Goal: Information Seeking & Learning: Learn about a topic

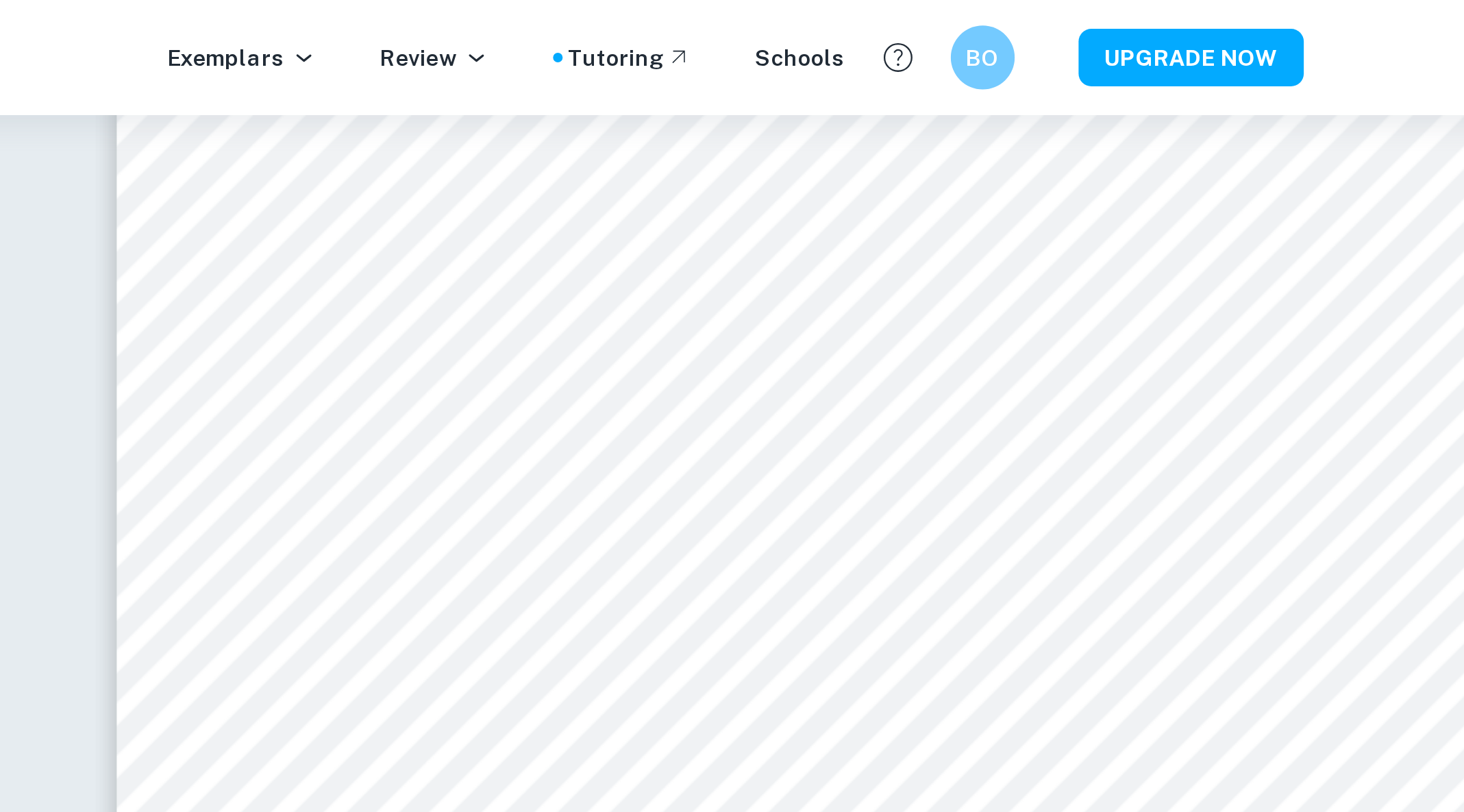
scroll to position [10457, 0]
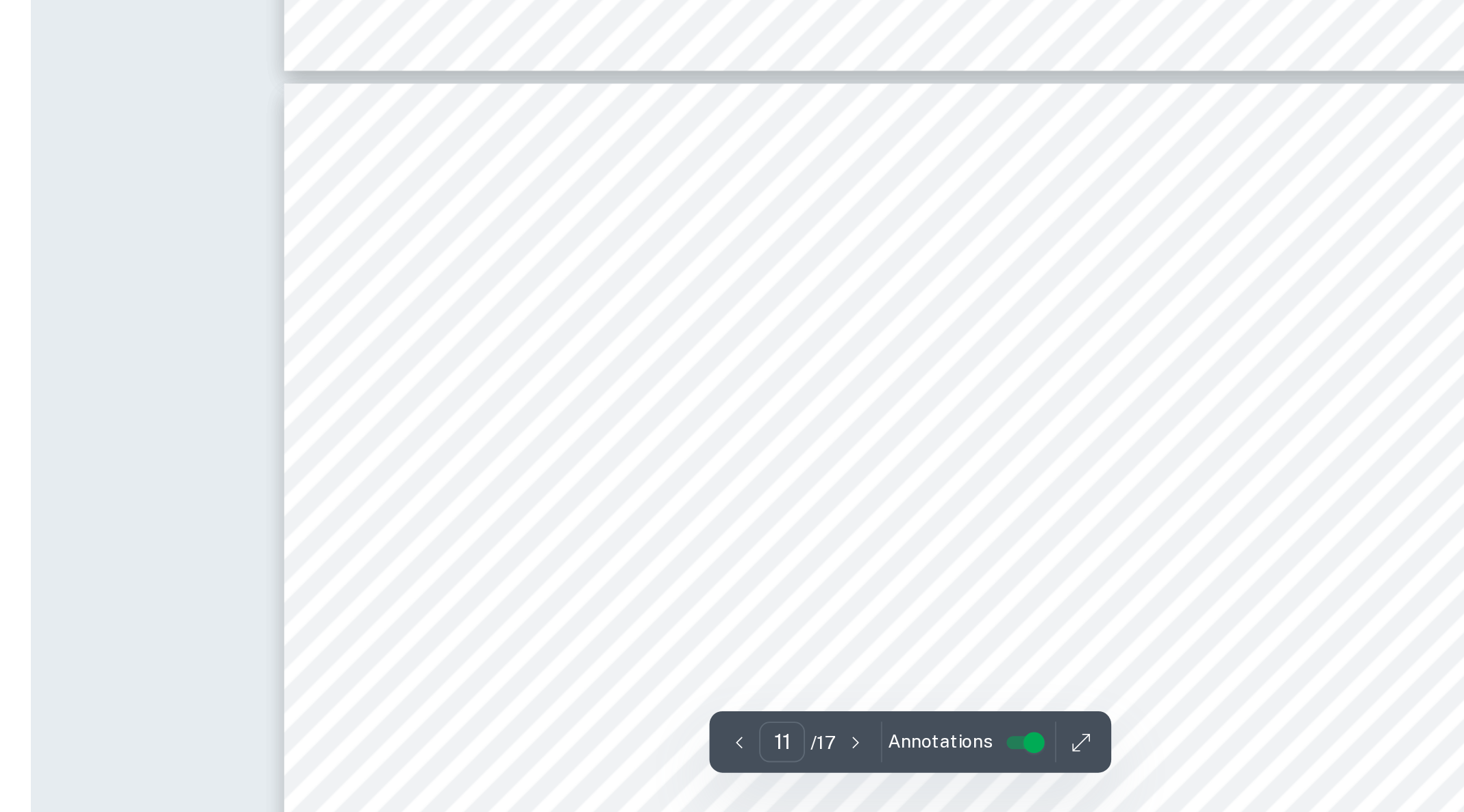
type input "12"
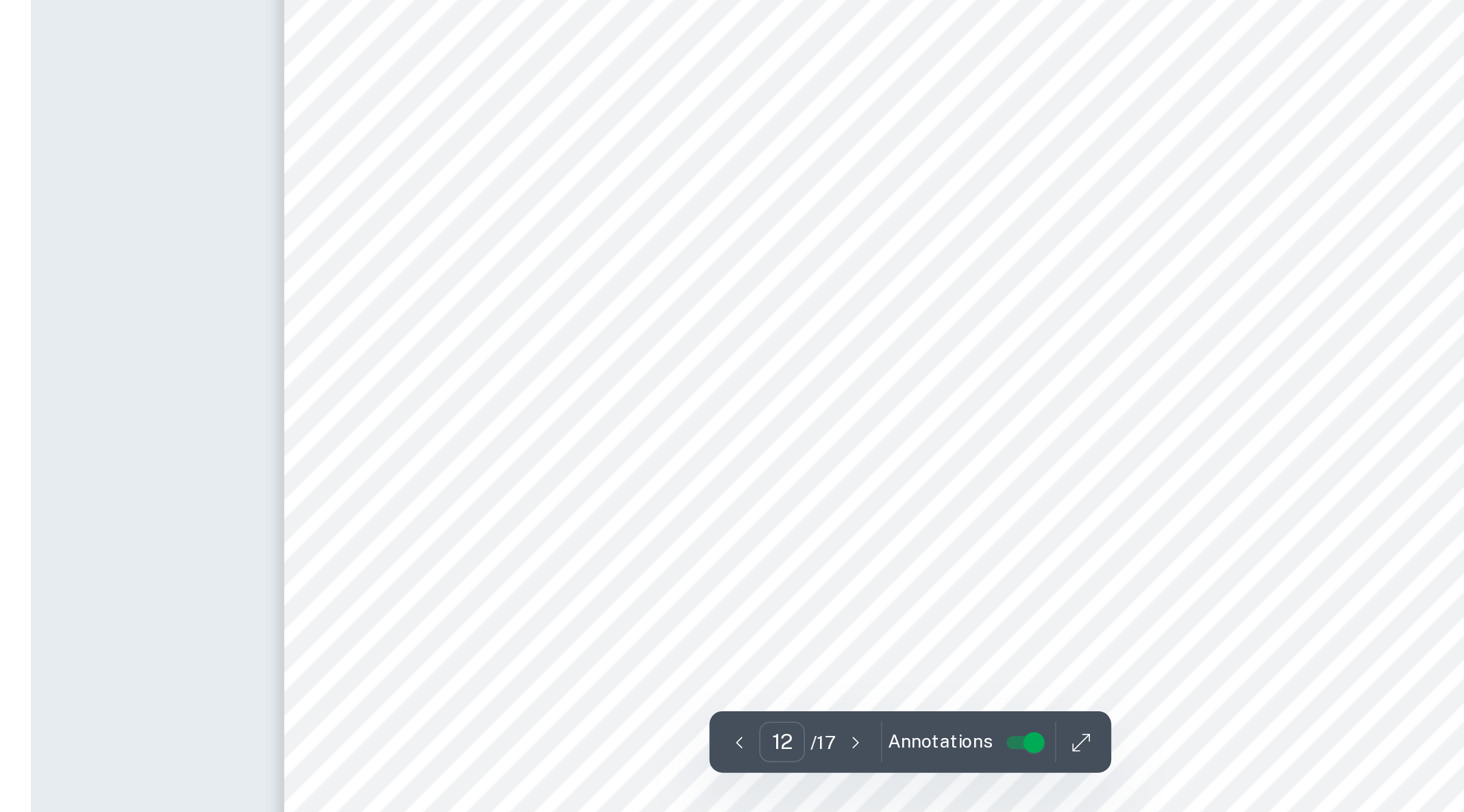
scroll to position [10754, 0]
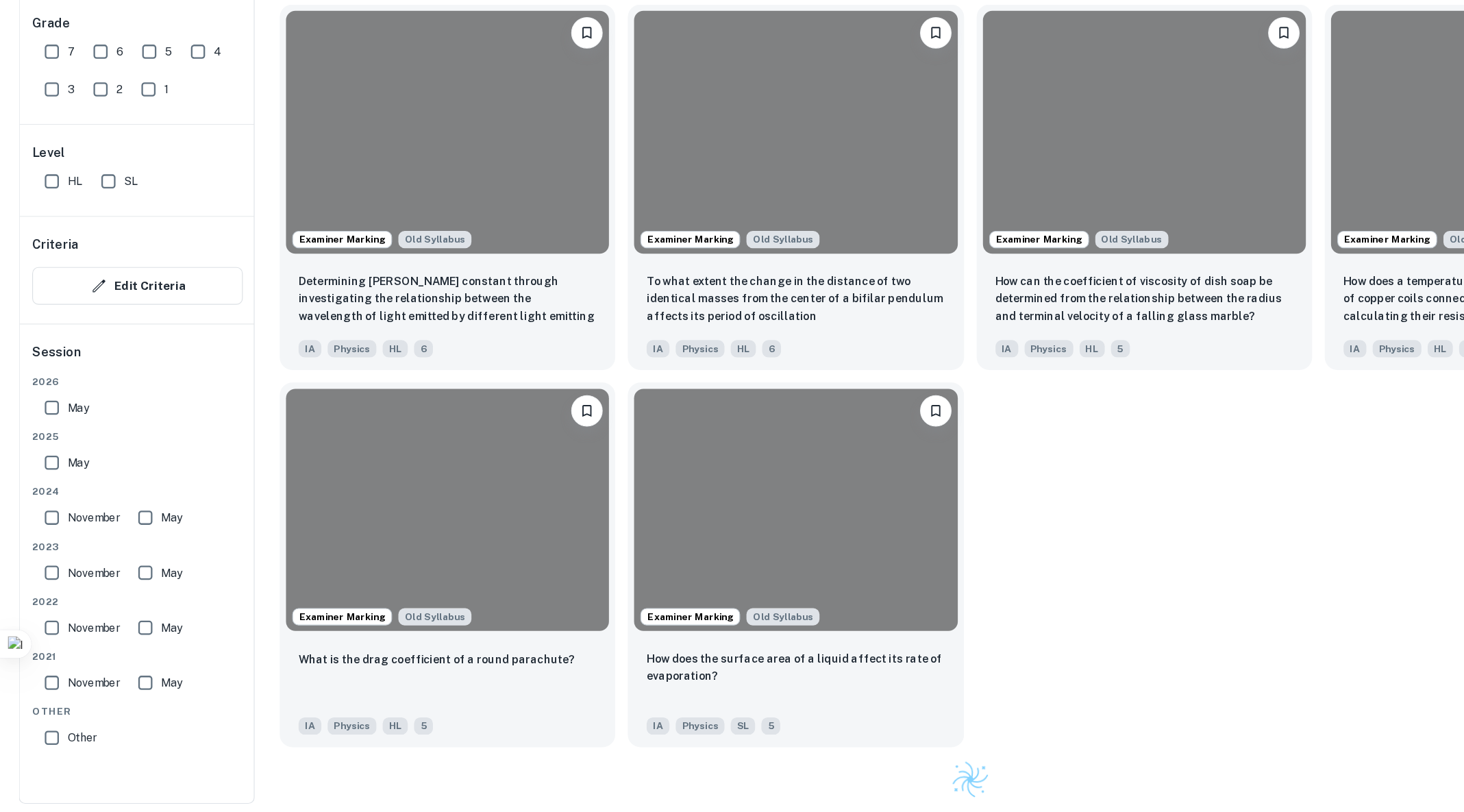
scroll to position [419, 0]
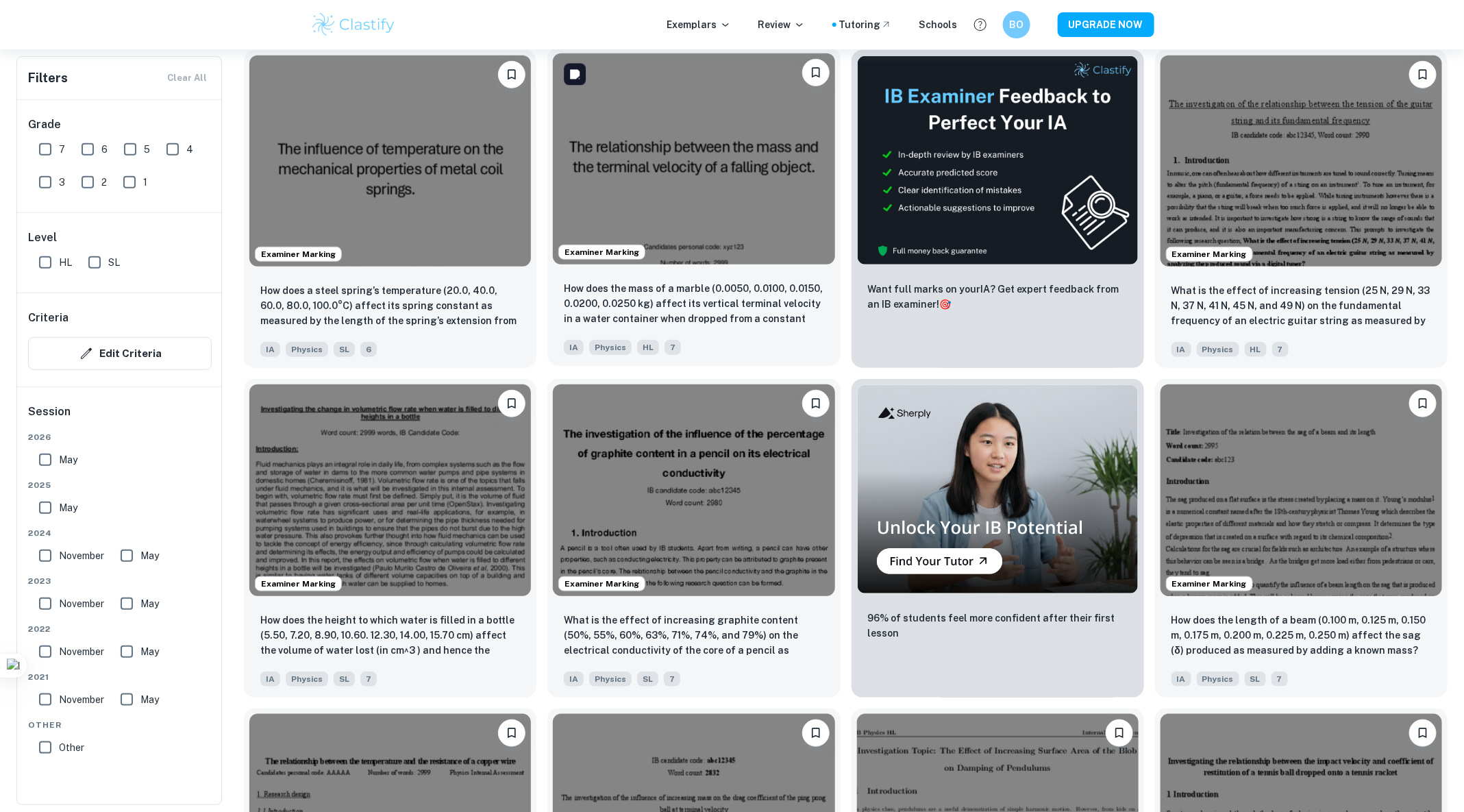
click at [704, 168] on img at bounding box center [693, 158] width 282 height 211
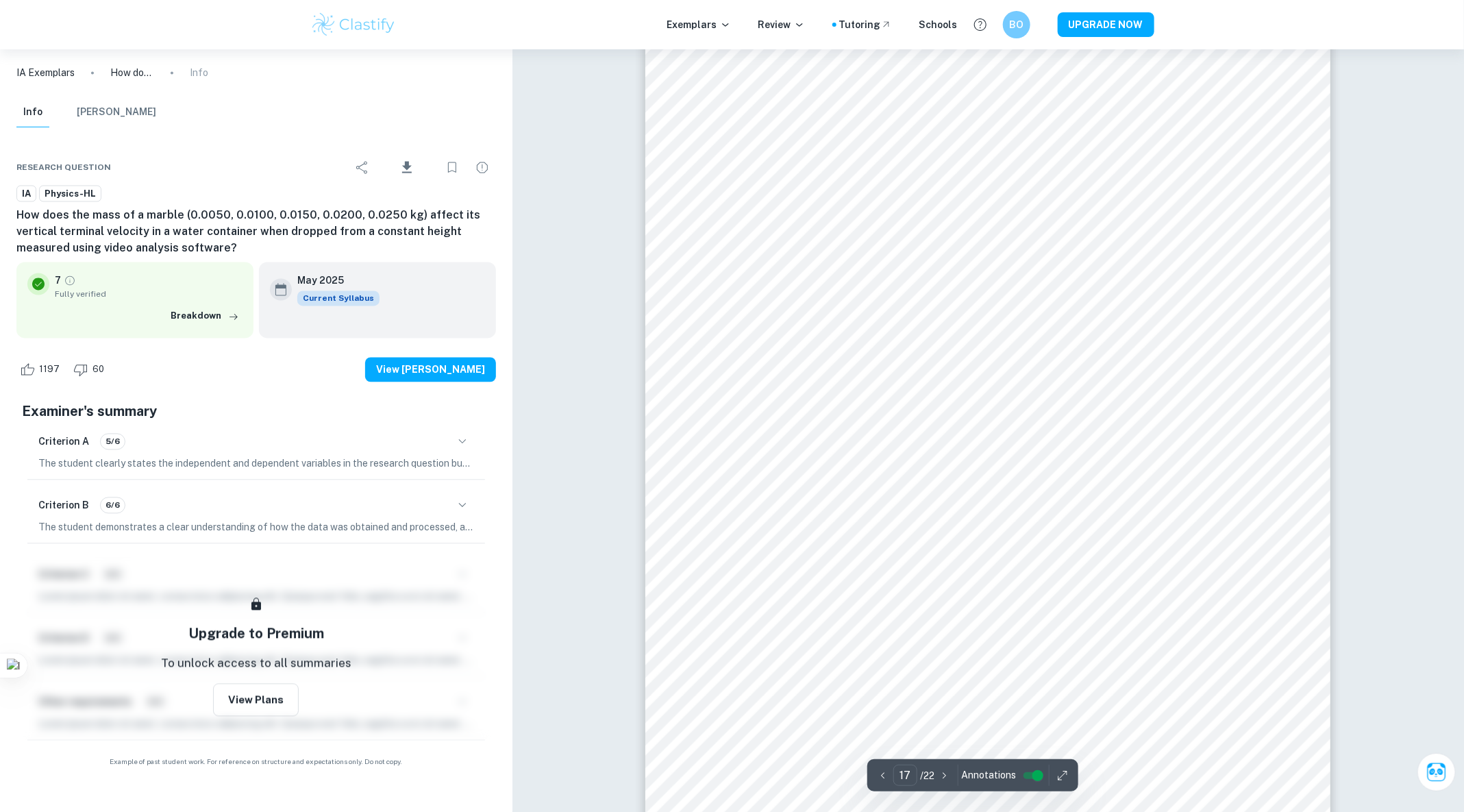
scroll to position [16486, 0]
type input "18"
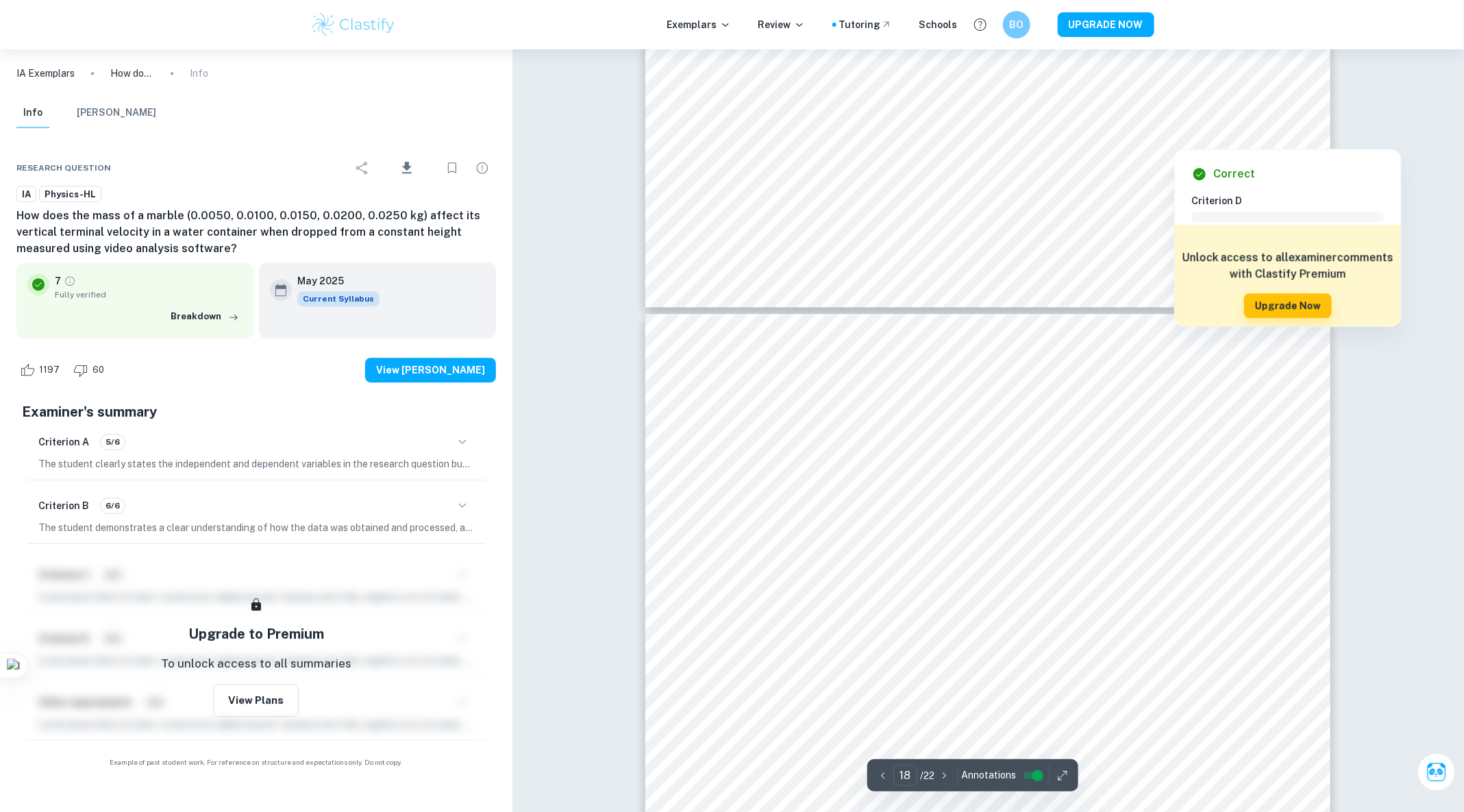
click at [1165, 87] on div at bounding box center [1175, 88] width 111 height 20
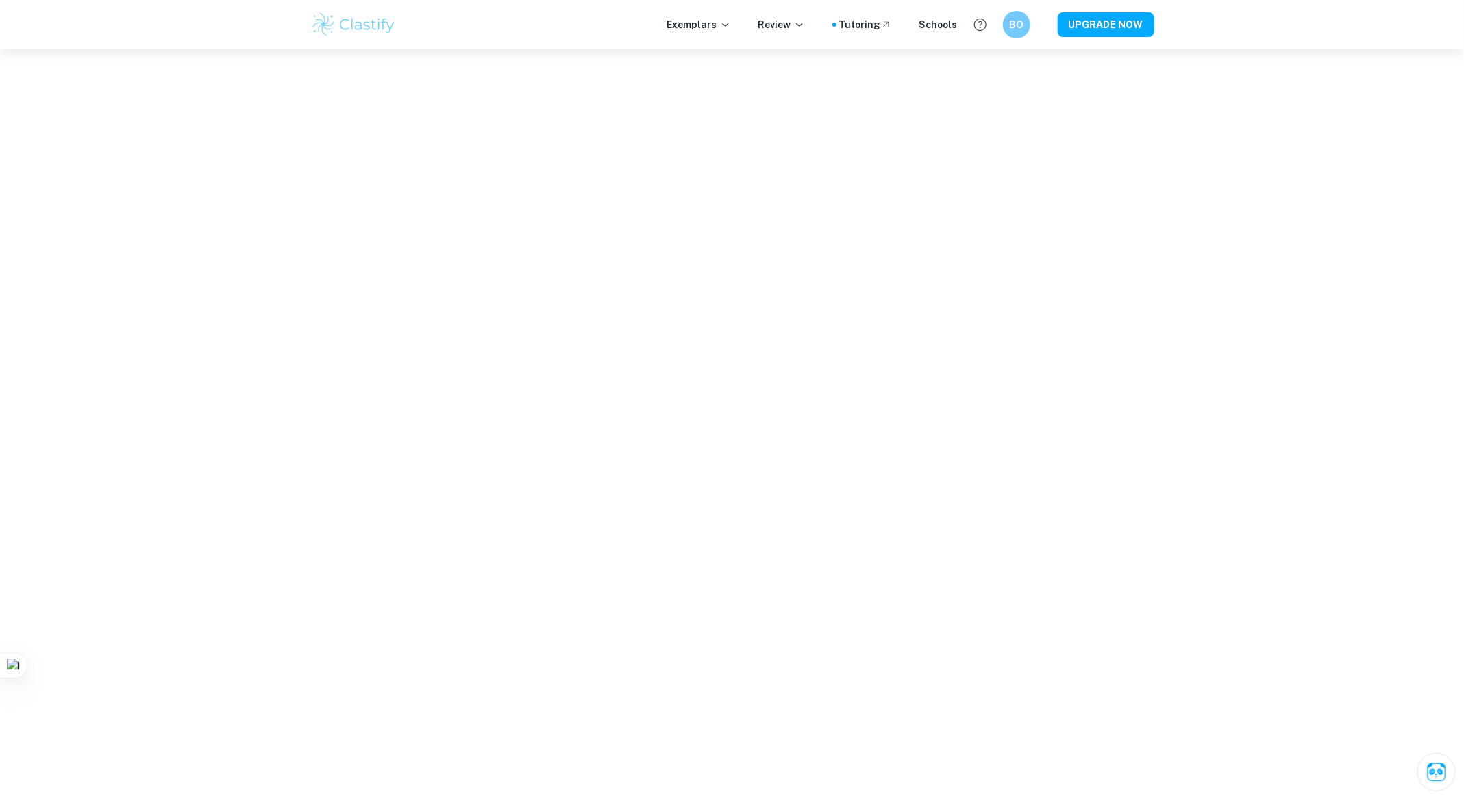
scroll to position [16281, 0]
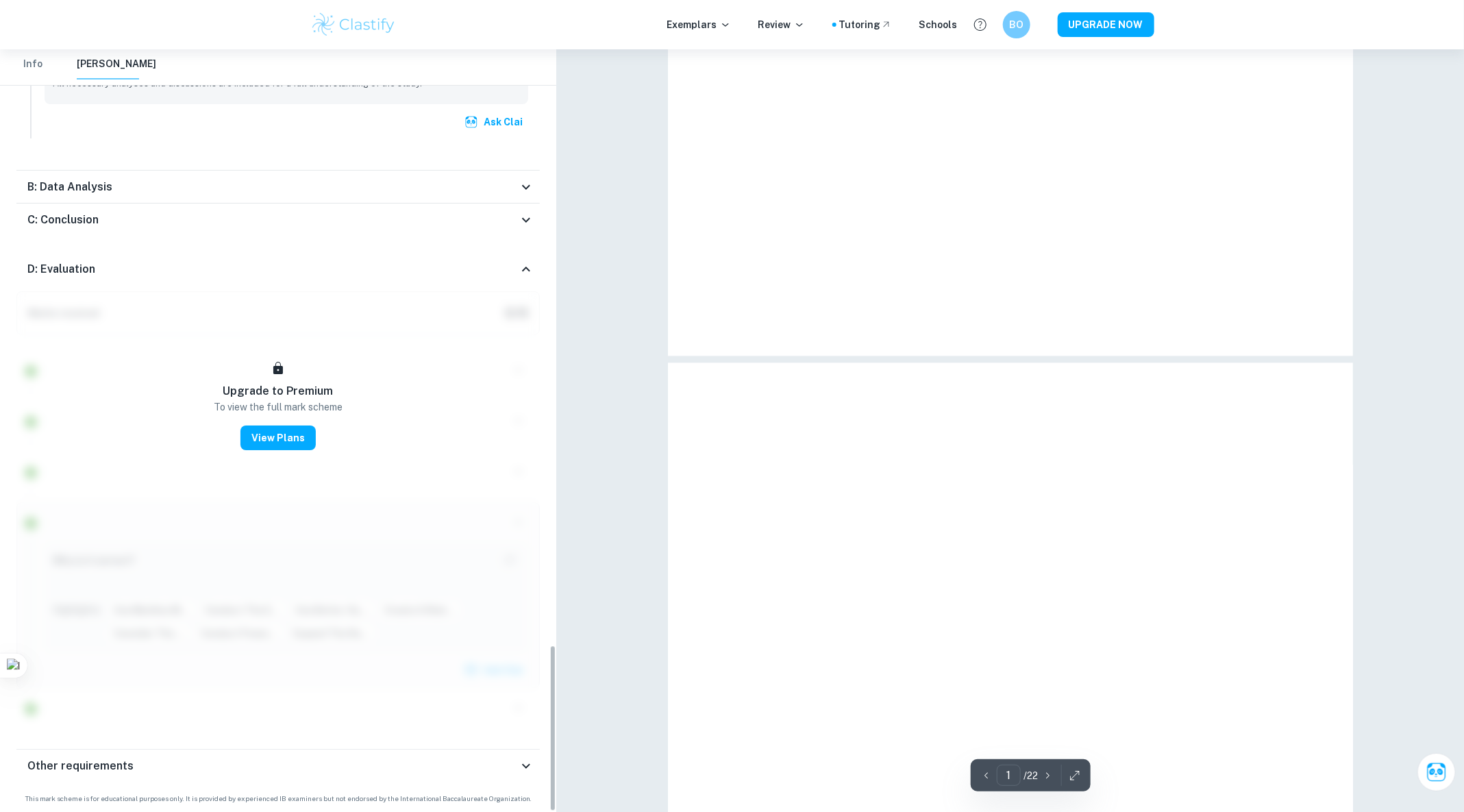
type input "18"
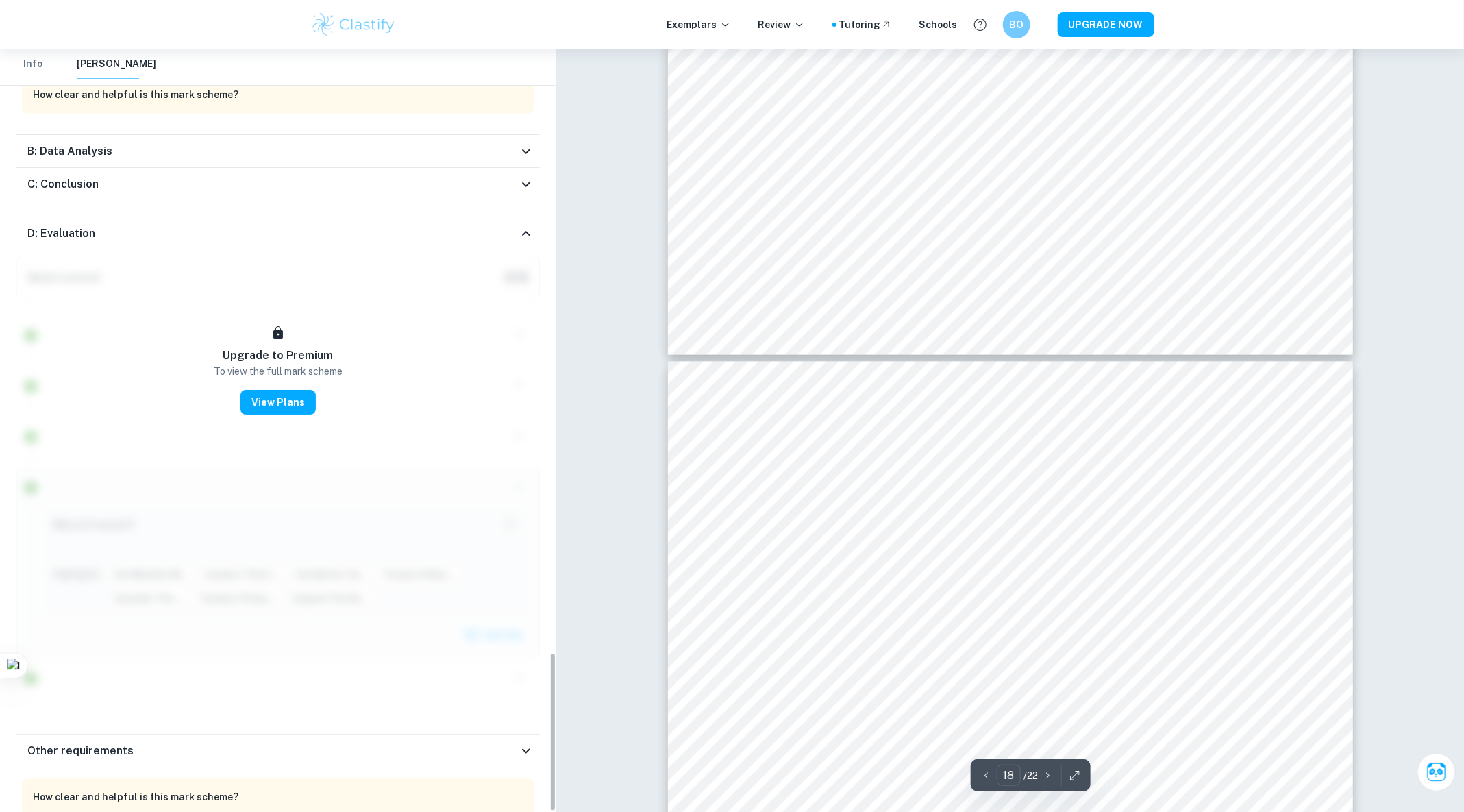
scroll to position [2897, 0]
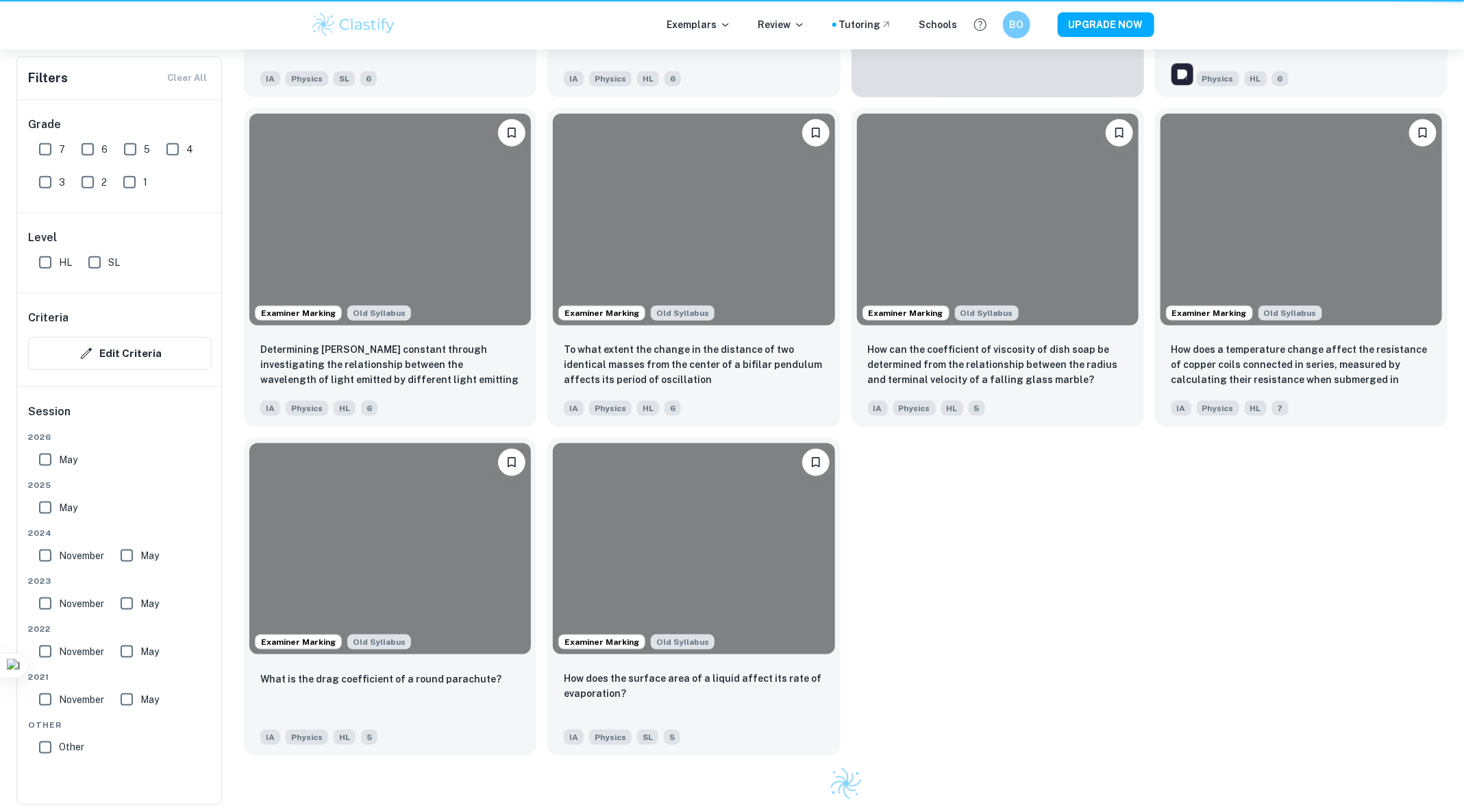
scroll to position [419, 0]
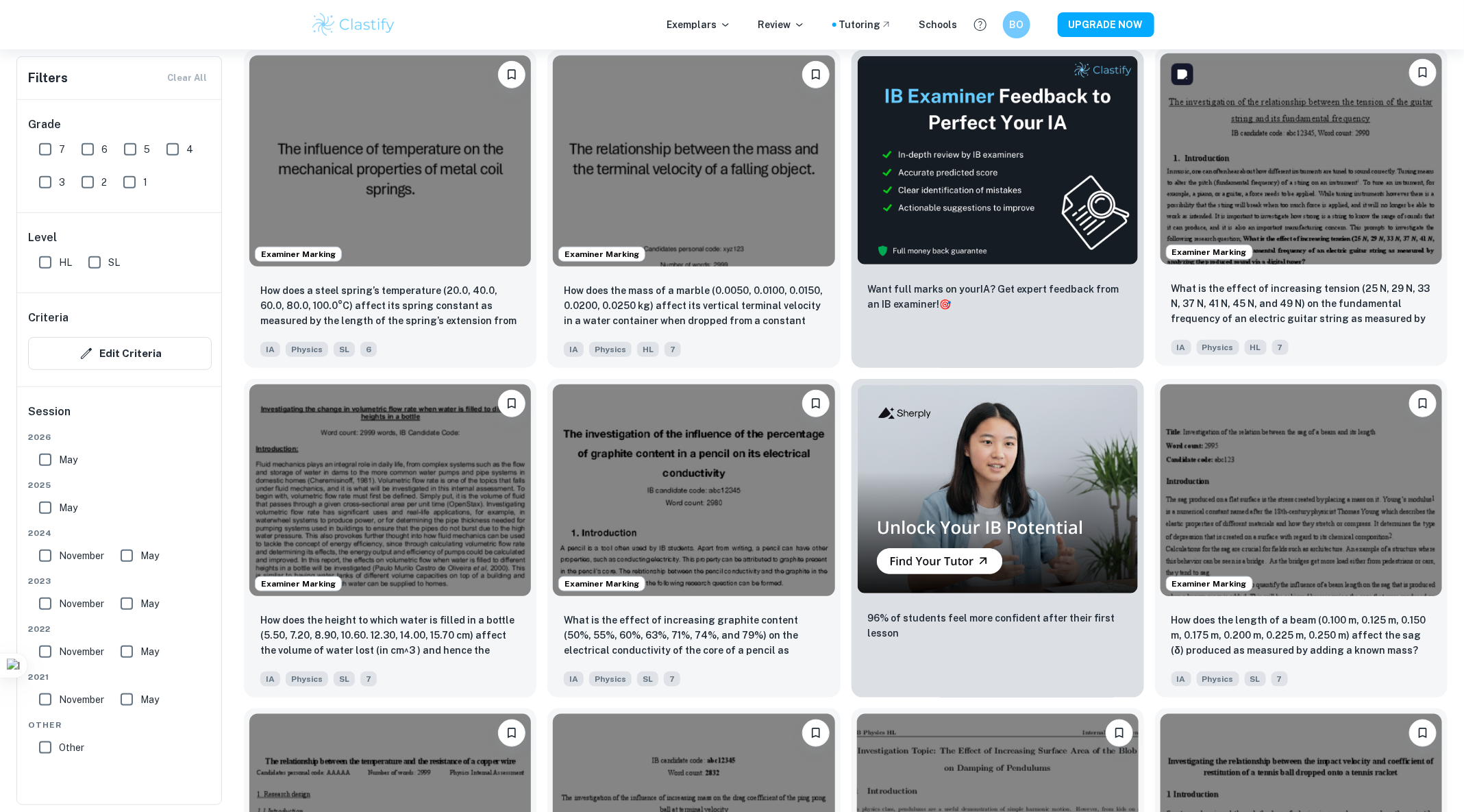
click at [1244, 208] on img at bounding box center [1300, 158] width 282 height 211
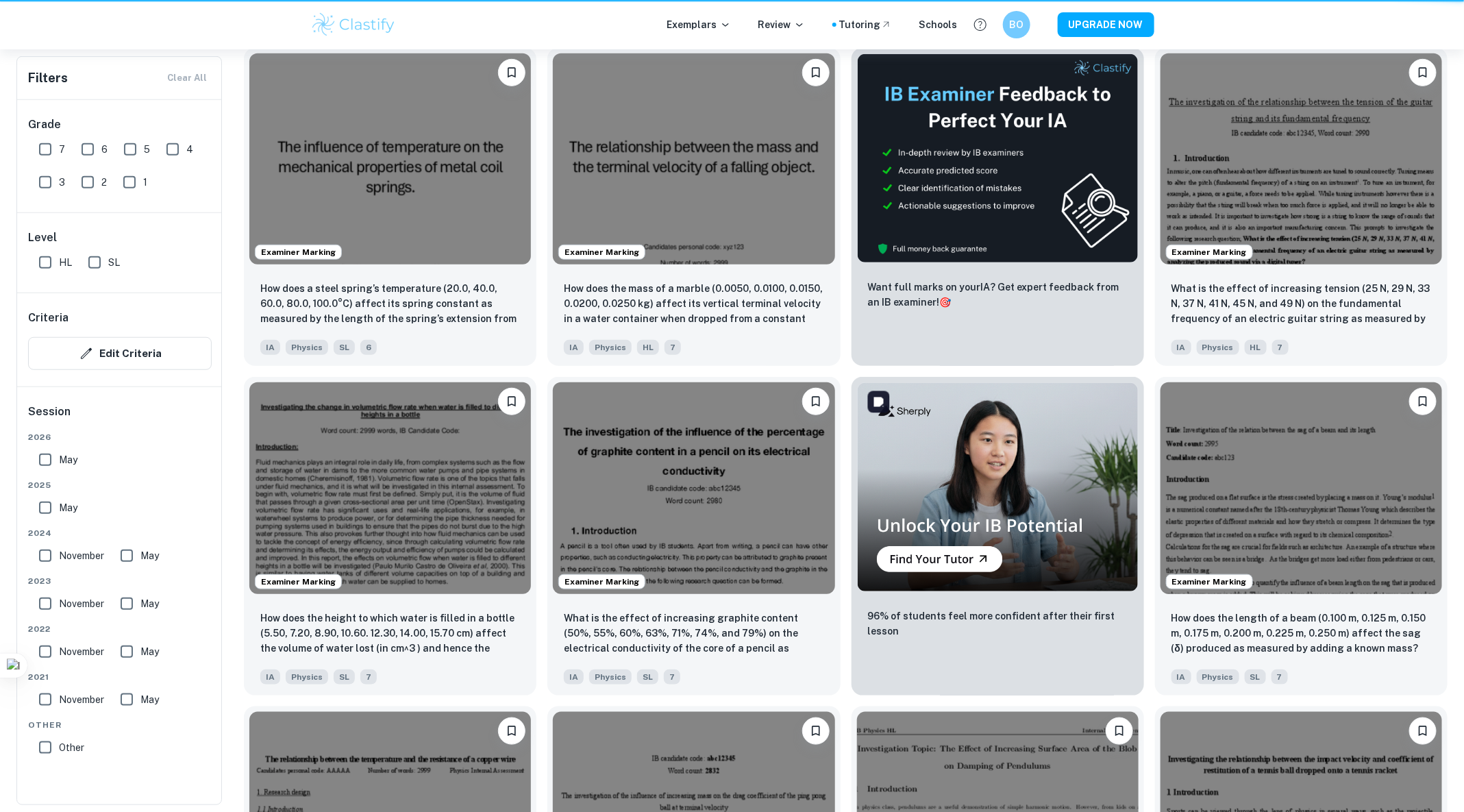
scroll to position [423, 0]
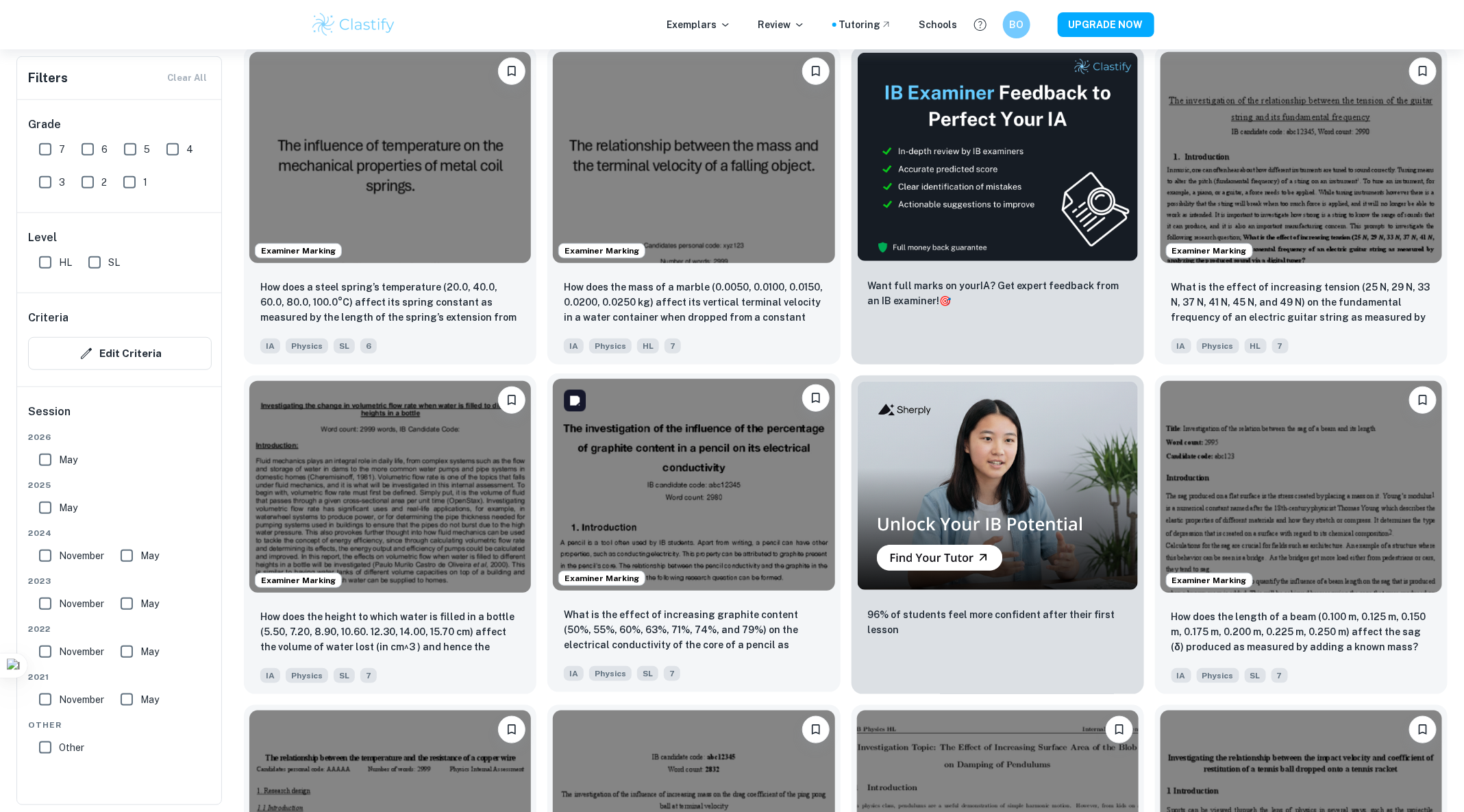
click at [664, 504] on img at bounding box center [693, 484] width 282 height 211
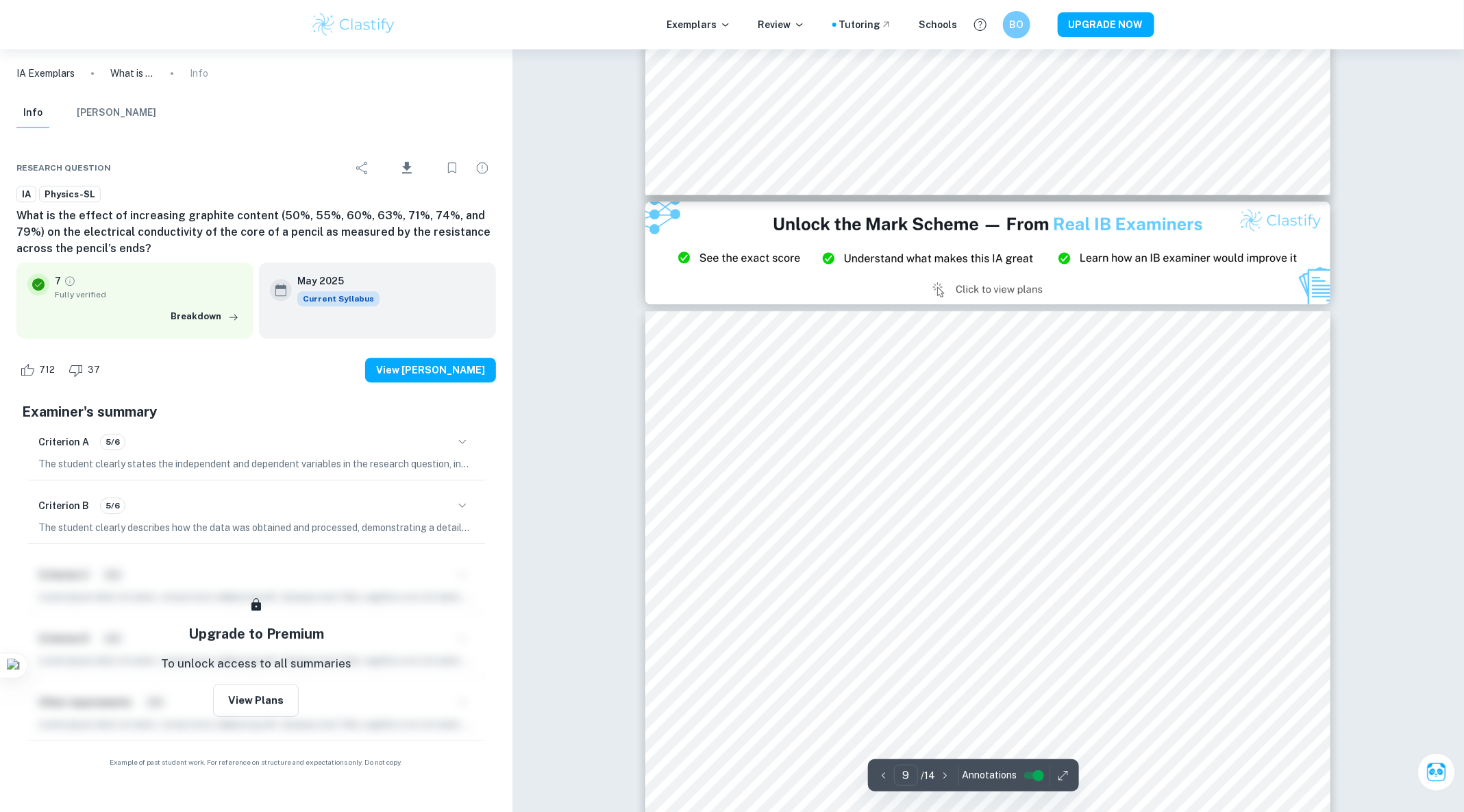
scroll to position [7882, 0]
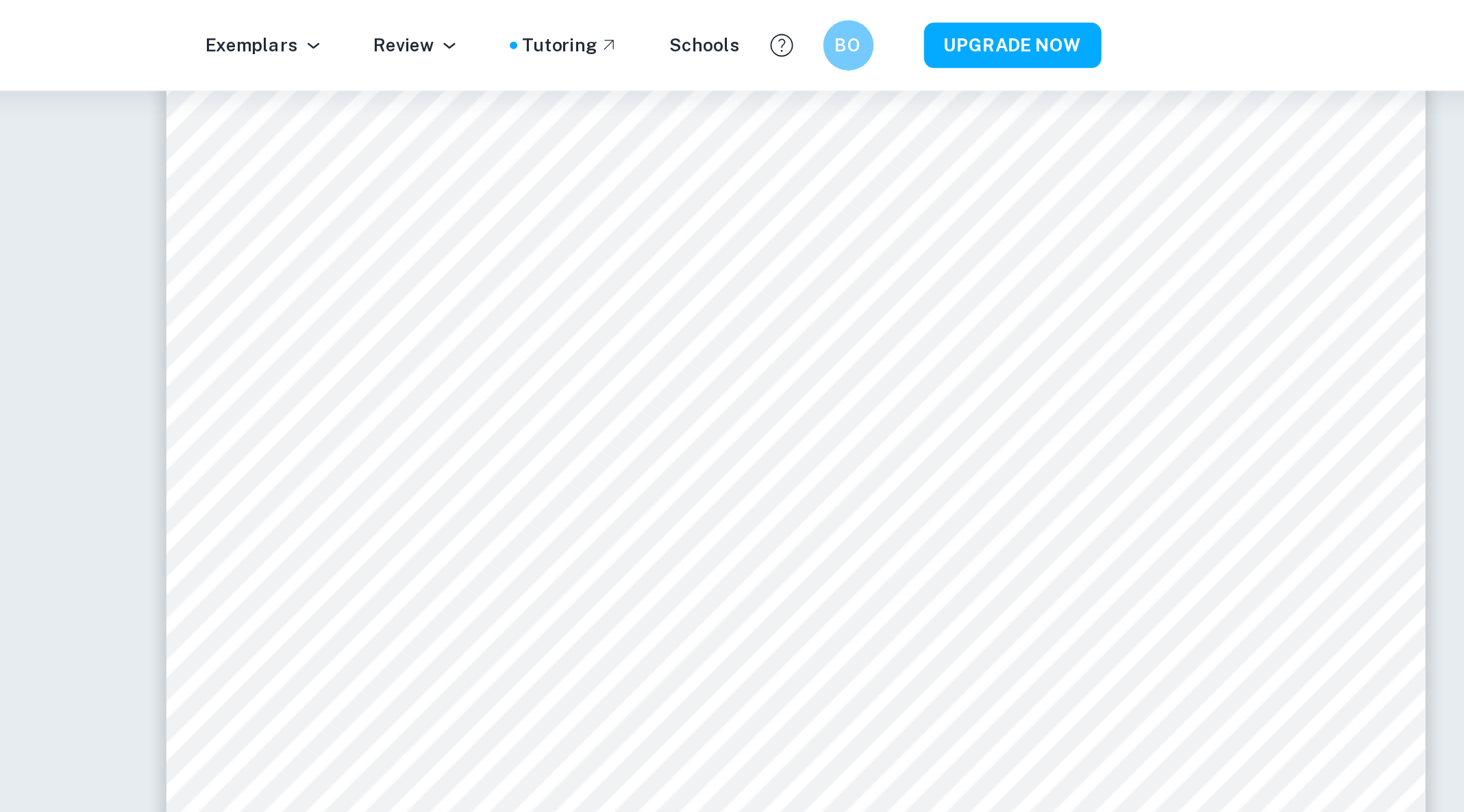
scroll to position [7481, 0]
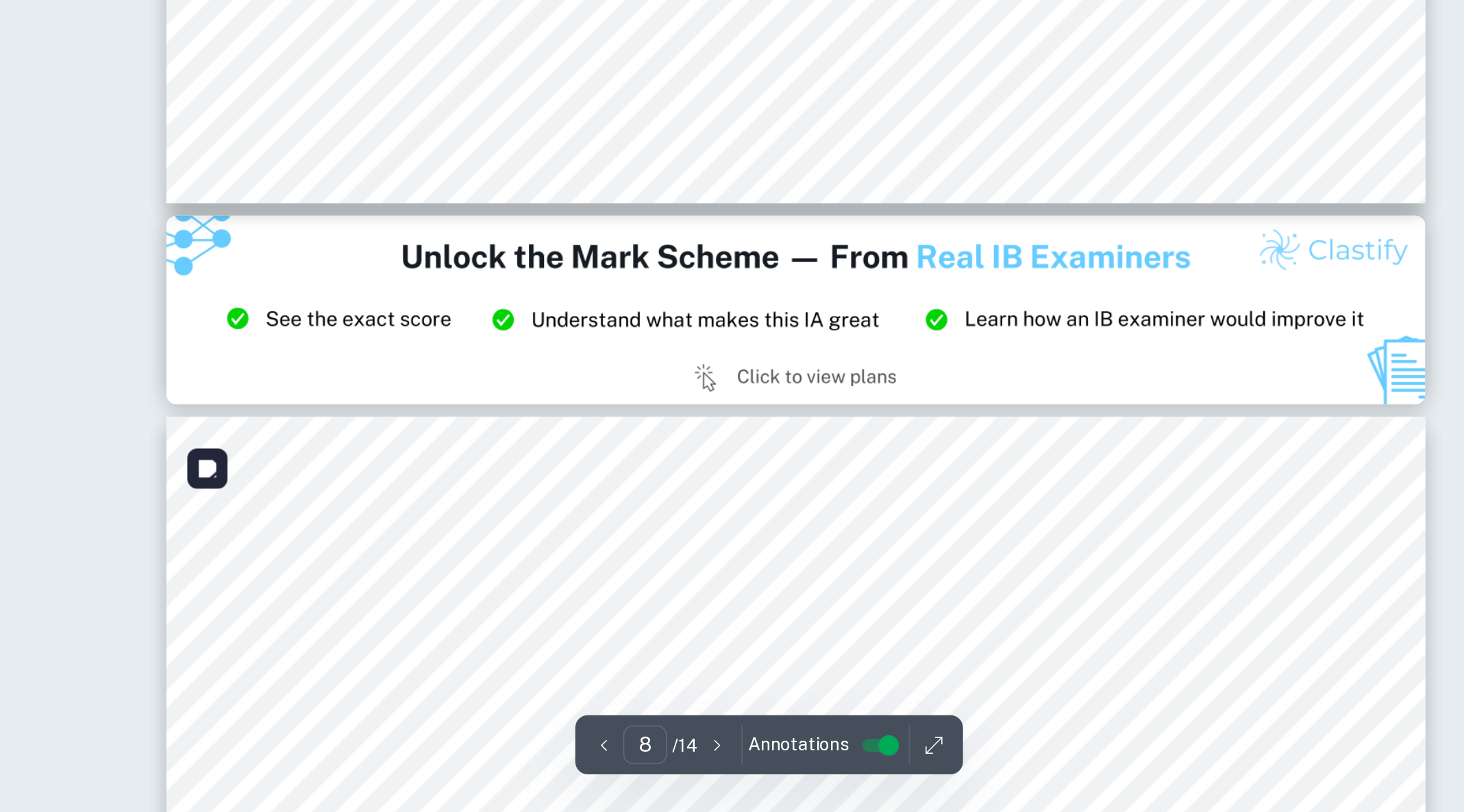
type input "9"
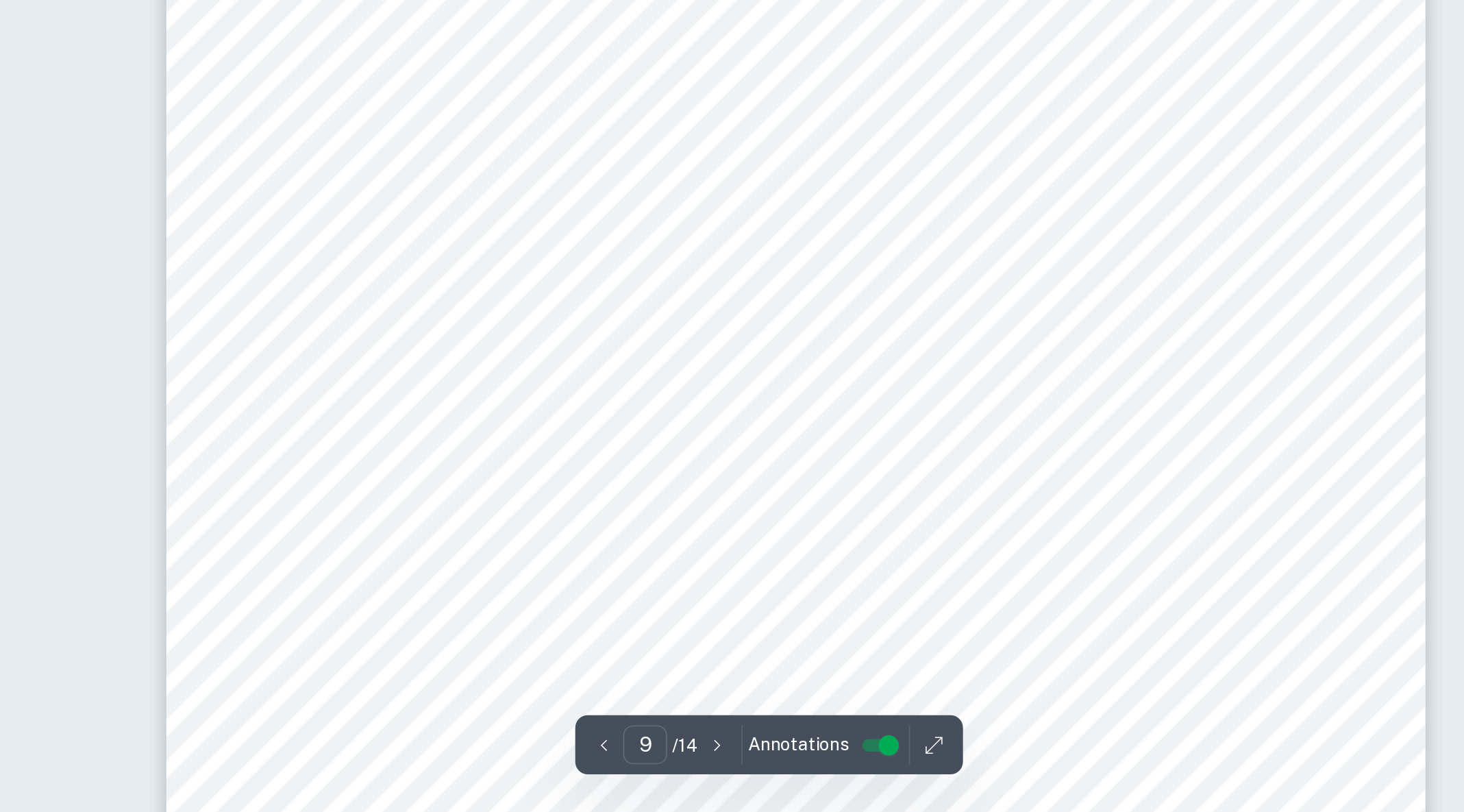
scroll to position [8297, 0]
